Goal: Task Accomplishment & Management: Manage account settings

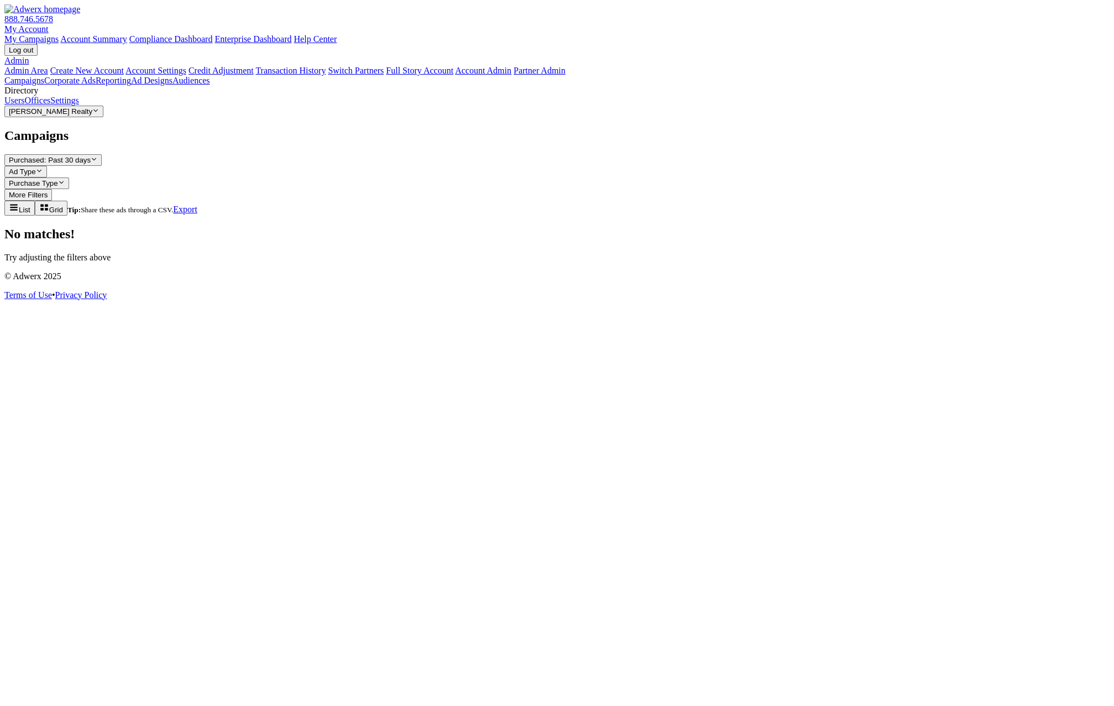
click at [131, 85] on link "Ad Designs" at bounding box center [151, 80] width 41 height 9
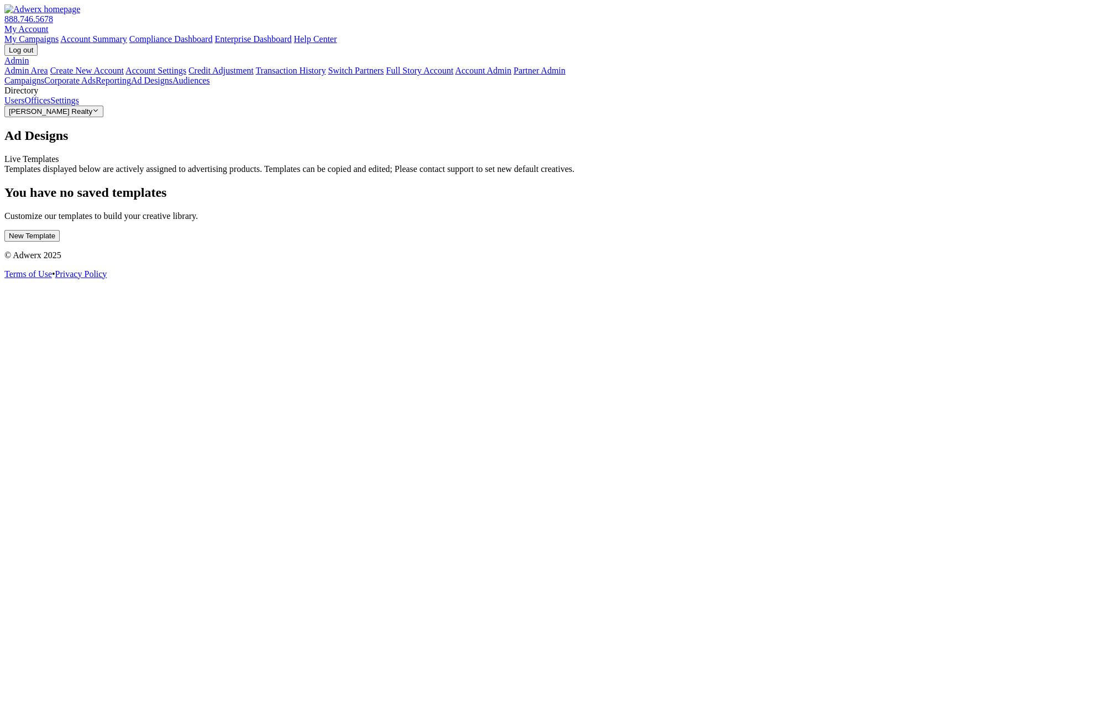
drag, startPoint x: 781, startPoint y: 470, endPoint x: 762, endPoint y: 469, distance: 19.4
click at [781, 242] on div "Ad Designs Live Templates Templates displayed below are actively assigned to ad…" at bounding box center [556, 184] width 1105 height 113
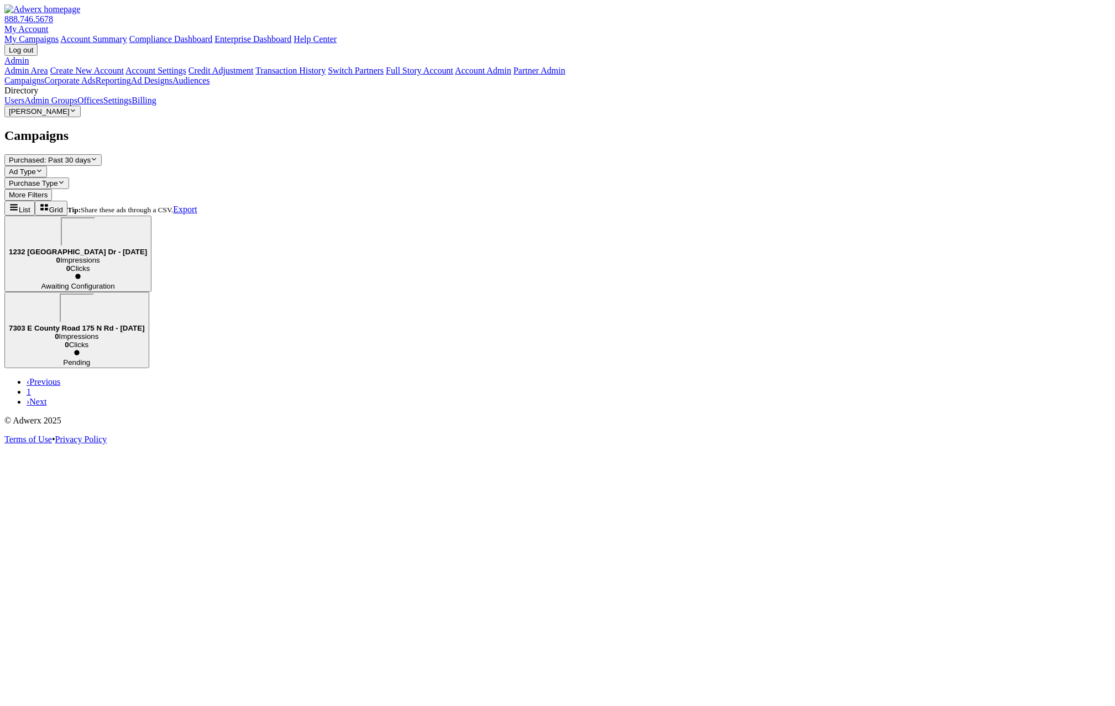
click at [24, 105] on link "Users" at bounding box center [14, 100] width 20 height 9
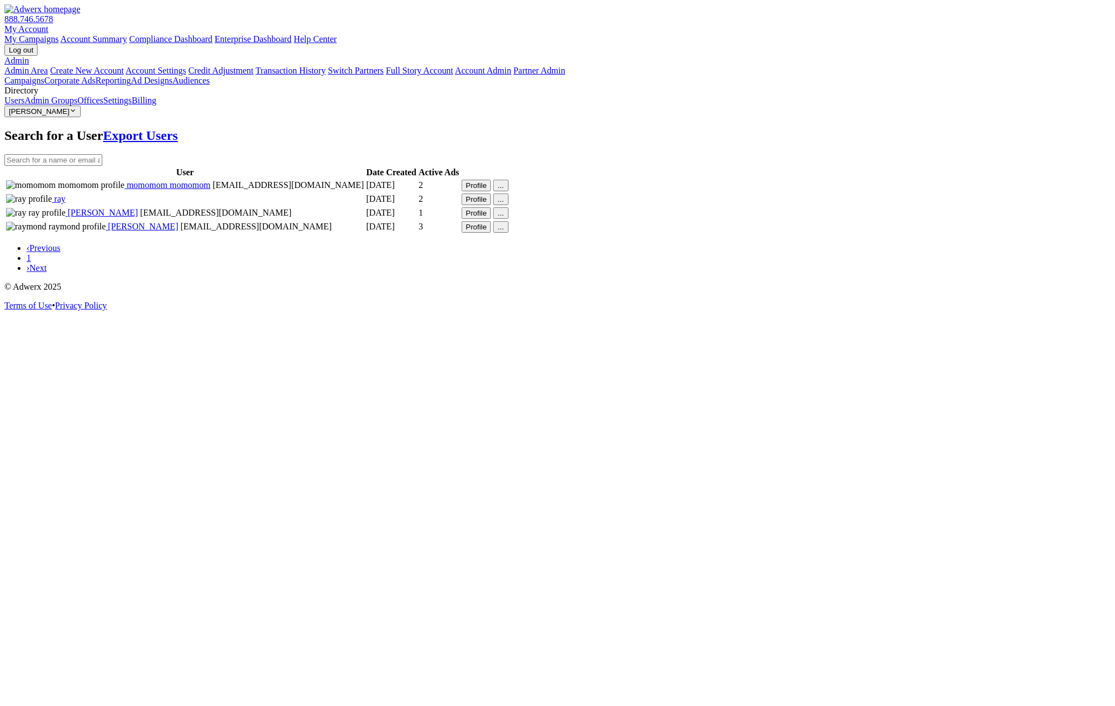
drag, startPoint x: 1032, startPoint y: 182, endPoint x: 1026, endPoint y: 183, distance: 5.6
click at [509, 182] on td "..." at bounding box center [501, 185] width 16 height 13
click at [508, 183] on button "..." at bounding box center [500, 186] width 15 height 12
click at [491, 180] on button "Profile" at bounding box center [477, 186] width 30 height 12
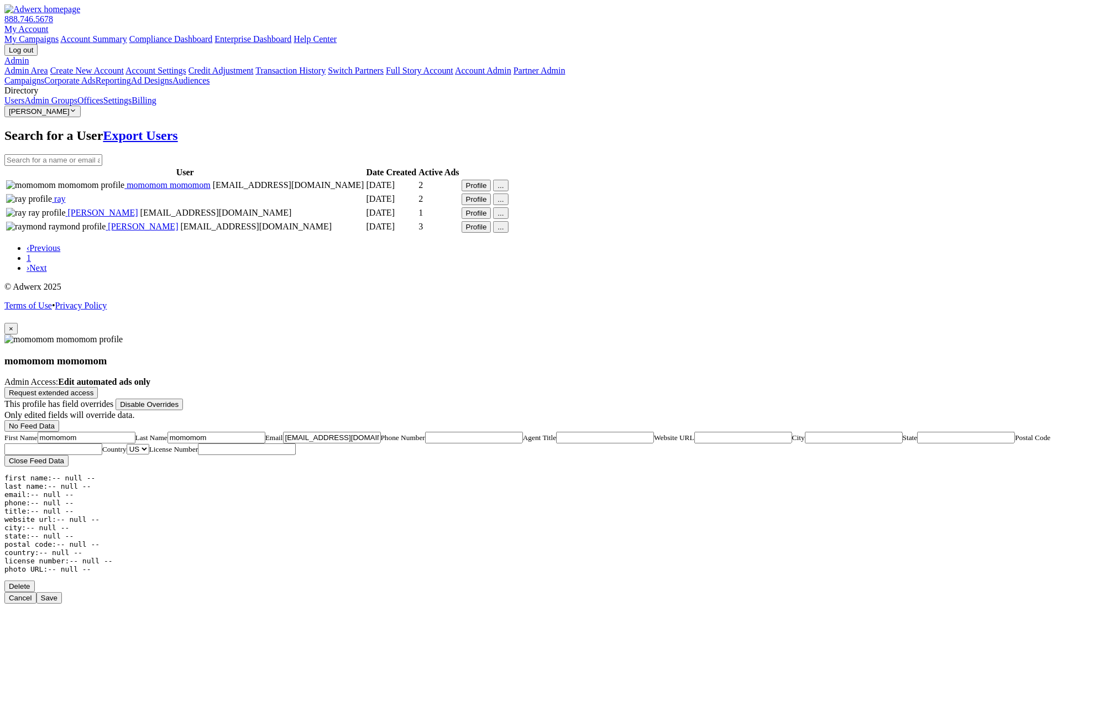
click at [13, 325] on span "×" at bounding box center [11, 329] width 4 height 8
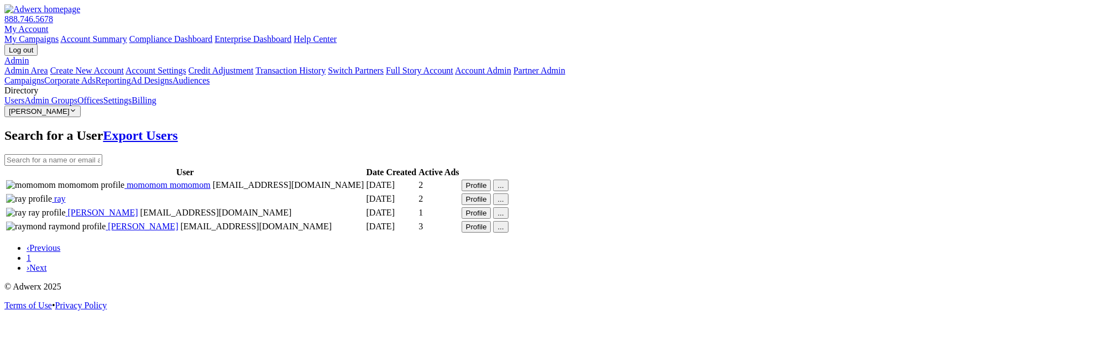
click at [29, 56] on icon at bounding box center [29, 60] width 0 height 9
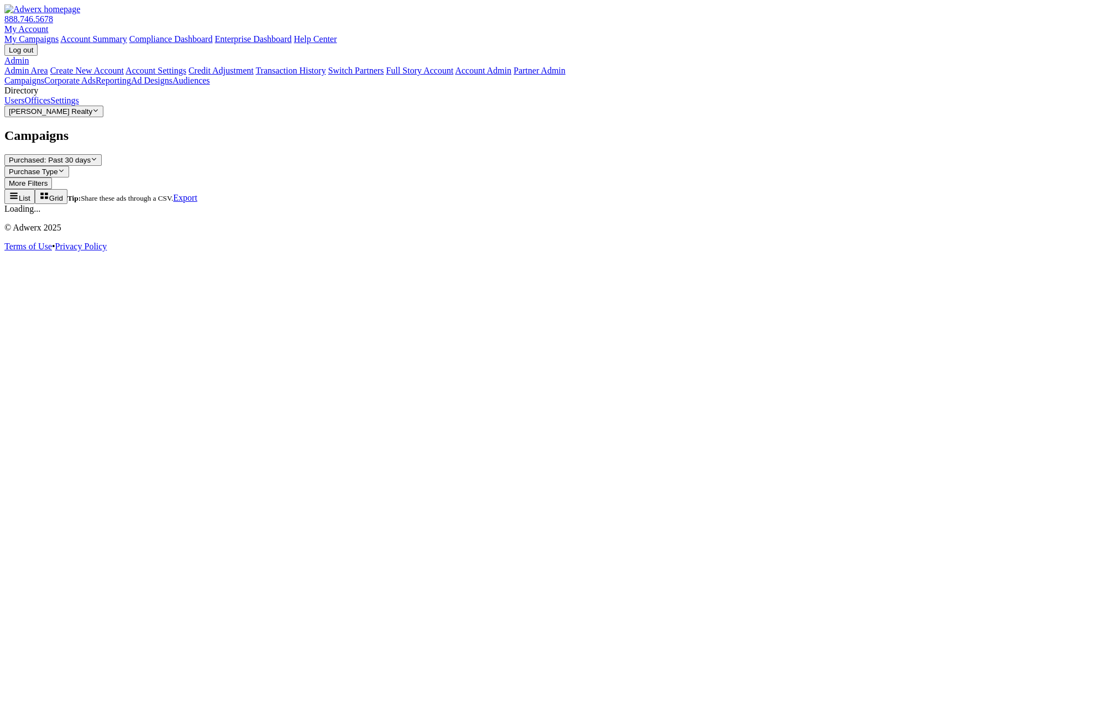
drag, startPoint x: 33, startPoint y: 408, endPoint x: 66, endPoint y: 516, distance: 113.2
click at [35, 117] on div "Campaigns Corporate Ads Reporting Ad Designs Audiences Directory Users Offices …" at bounding box center [556, 96] width 1105 height 41
click at [88, 117] on button "[PERSON_NAME] Realty Reveal list of [PERSON_NAME] Realty" at bounding box center [53, 112] width 99 height 12
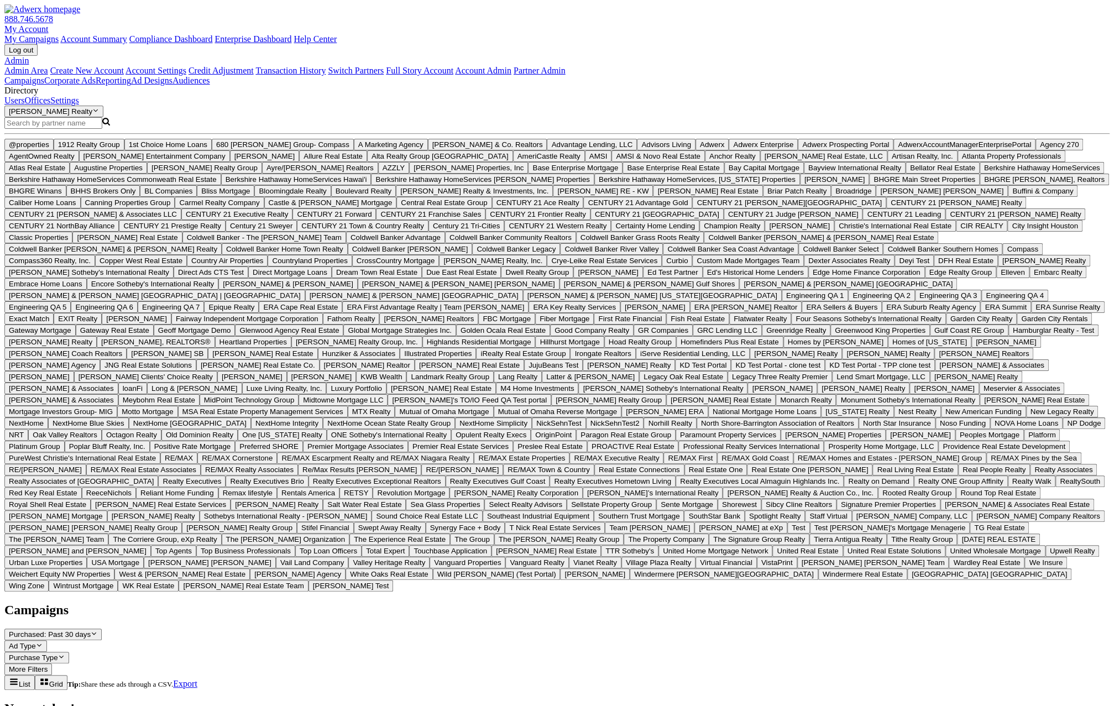
click at [72, 129] on input "Search Magnifying Glass" at bounding box center [53, 123] width 98 height 12
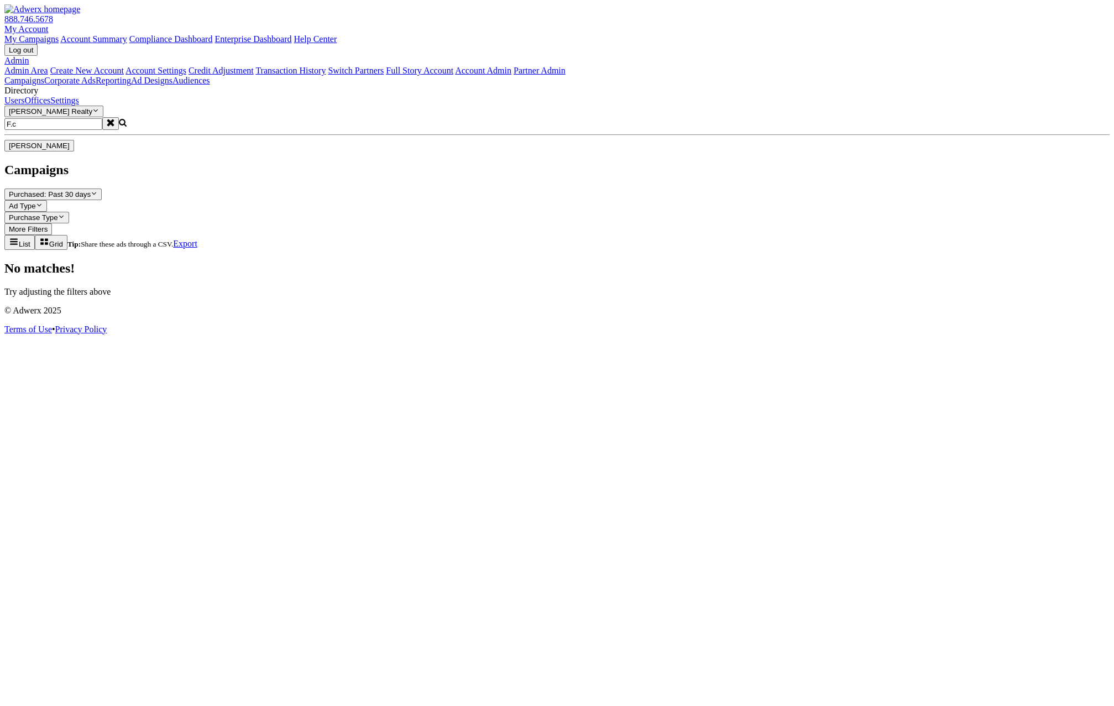
type input "F.c"
click at [105, 151] on div "F.c Close Icon Search Magnifying Glass [PERSON_NAME]" at bounding box center [556, 134] width 1105 height 34
click at [70, 150] on span "[PERSON_NAME]" at bounding box center [39, 146] width 61 height 8
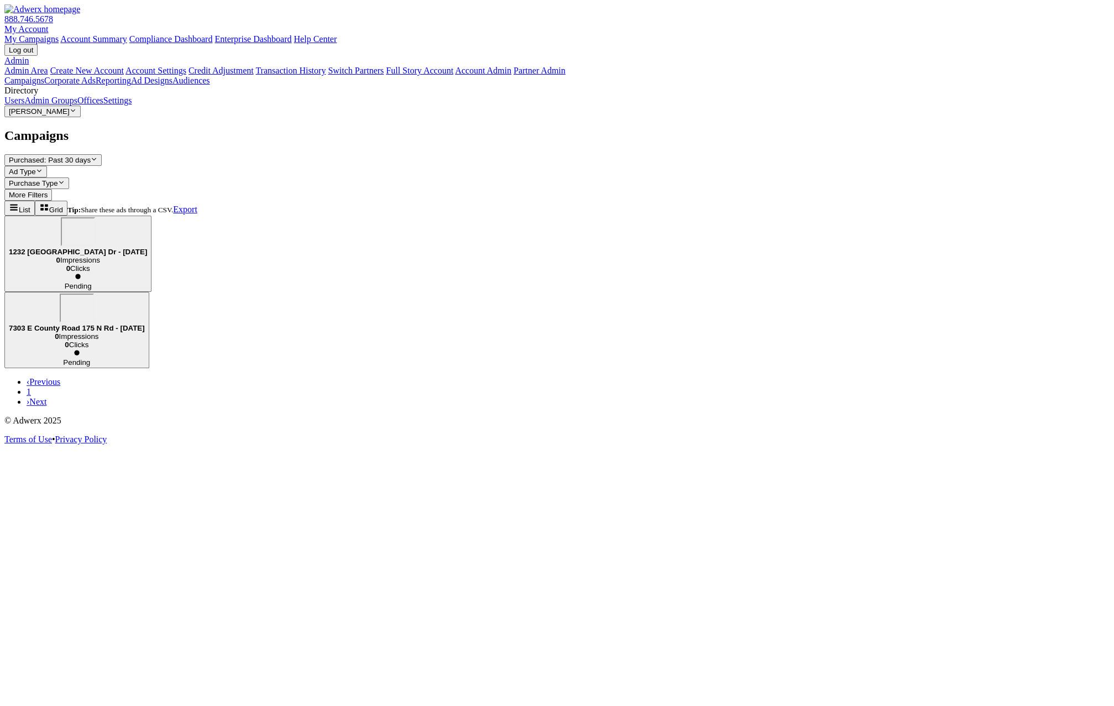
click at [77, 105] on link "Admin Groups" at bounding box center [50, 100] width 53 height 9
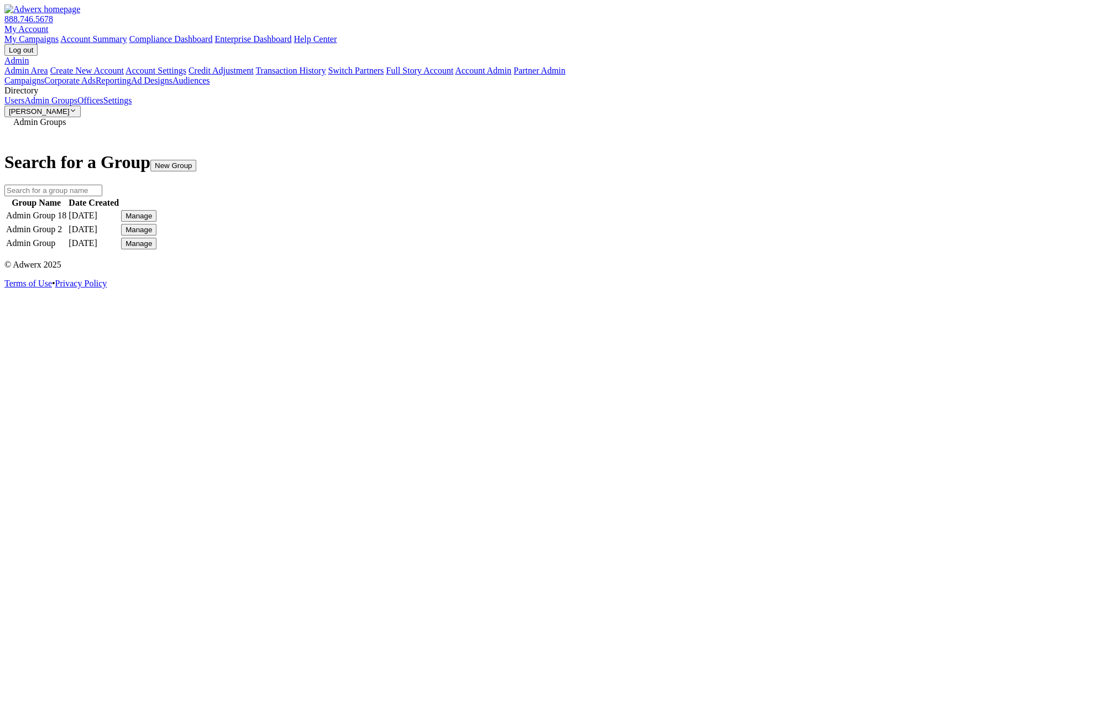
click at [156, 211] on button "Manage" at bounding box center [138, 216] width 35 height 12
click at [826, 230] on link "Edit Group" at bounding box center [812, 225] width 40 height 9
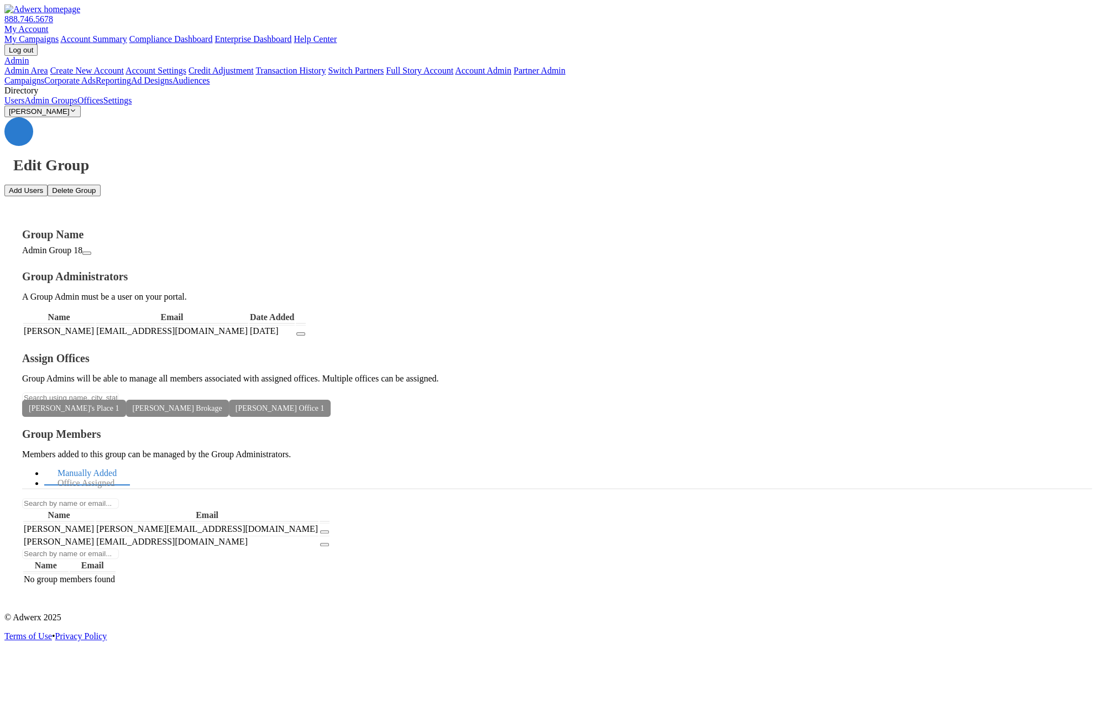
click at [318, 523] on td "[PERSON_NAME][EMAIL_ADDRESS][DOMAIN_NAME]" at bounding box center [207, 529] width 223 height 12
